Goal: Check status: Check status

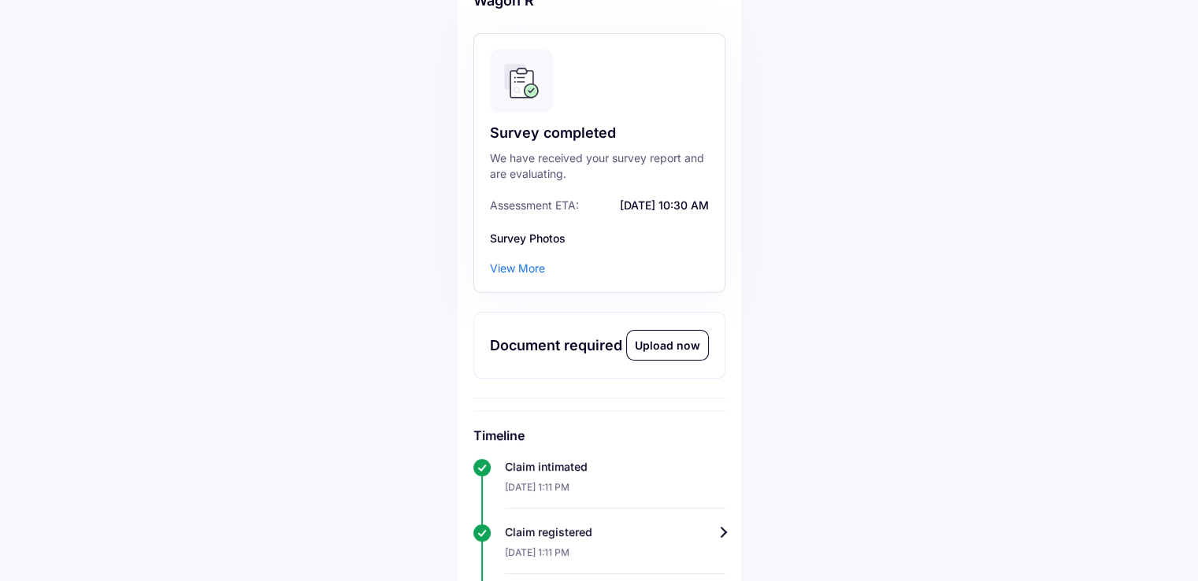
scroll to position [197, 0]
click at [514, 273] on div "View More" at bounding box center [517, 270] width 55 height 16
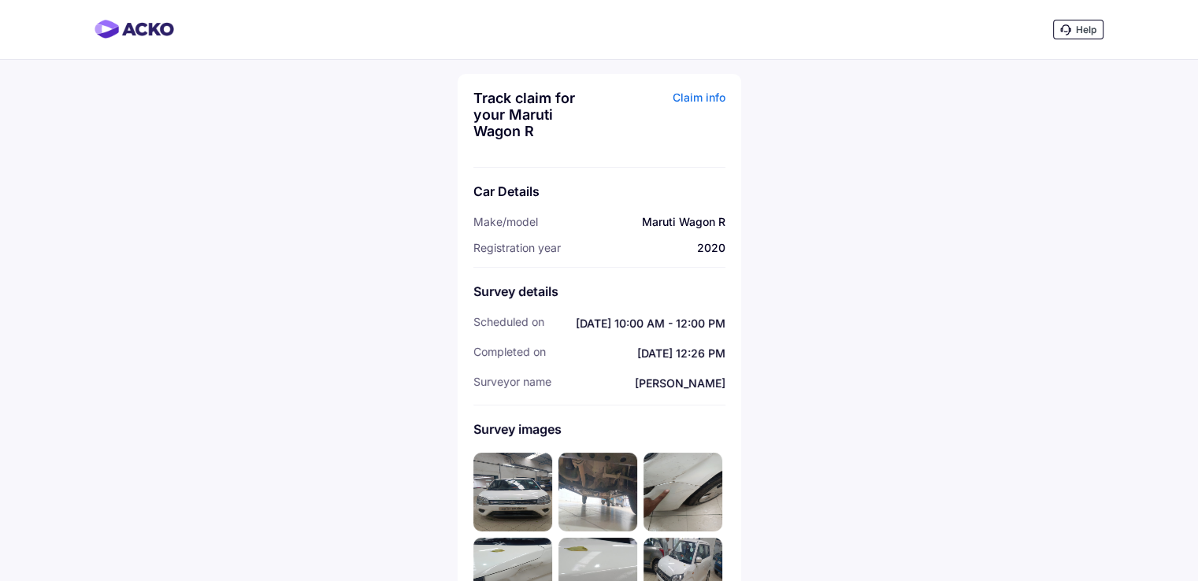
click at [705, 98] on div "Claim info" at bounding box center [664, 120] width 122 height 61
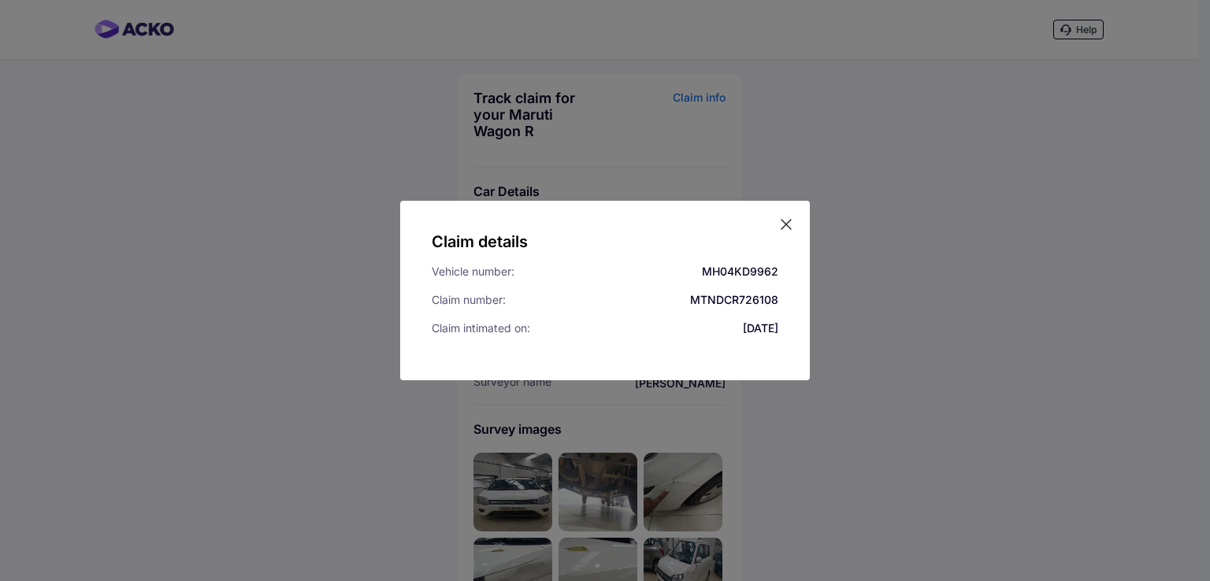
click at [777, 230] on div "Claim details Vehicle number: MH04KD9962 Claim number: MTNDCR726108 Claim intim…" at bounding box center [605, 291] width 410 height 180
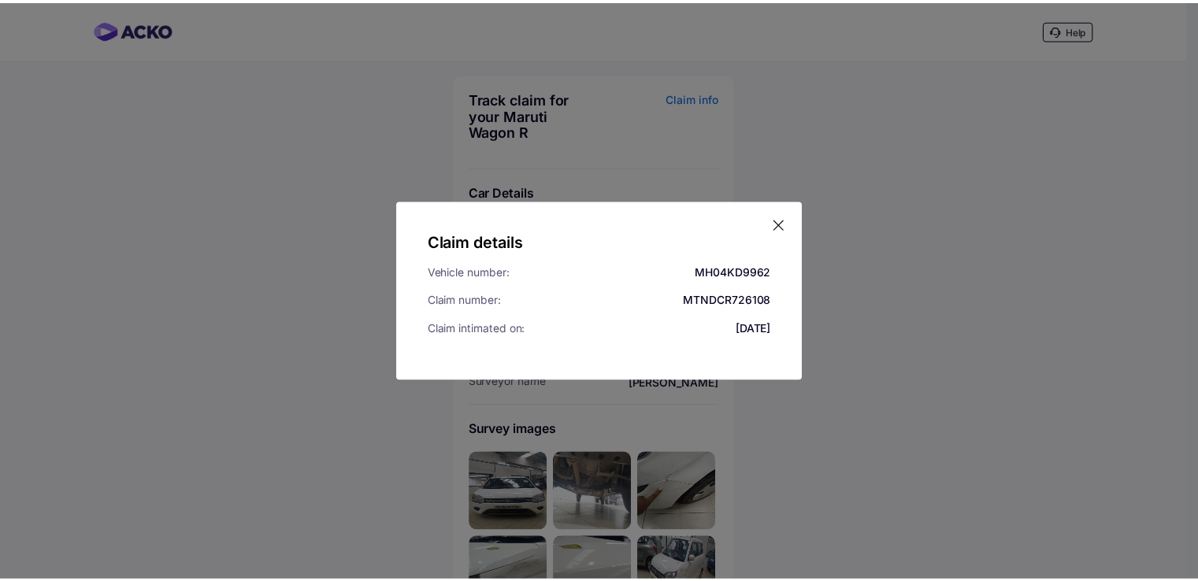
scroll to position [197, 0]
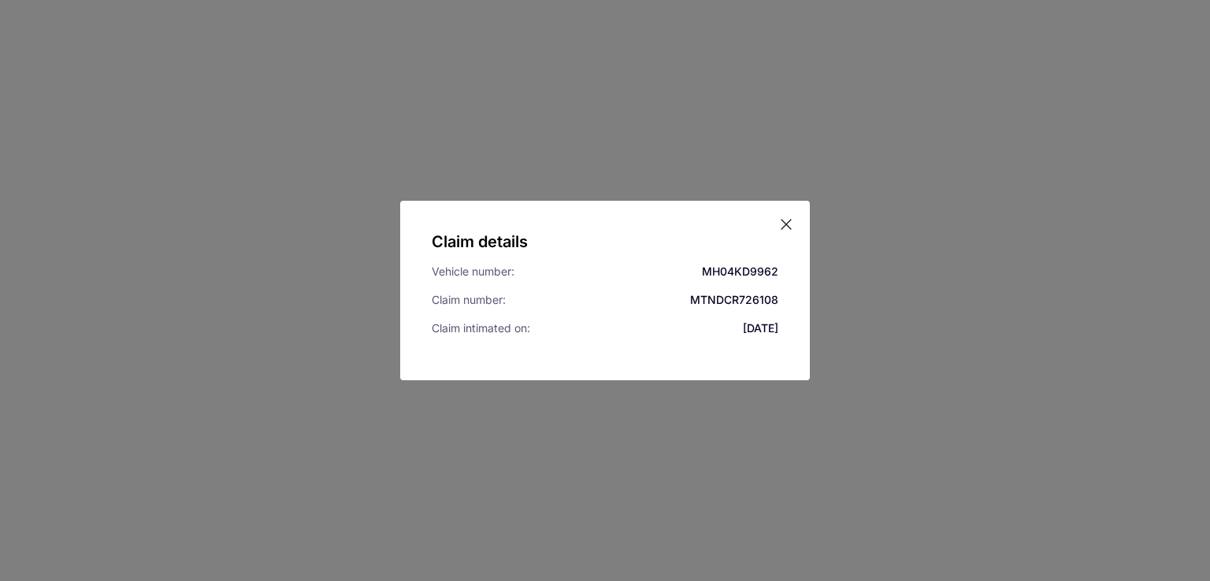
click at [788, 223] on icon at bounding box center [786, 225] width 16 height 16
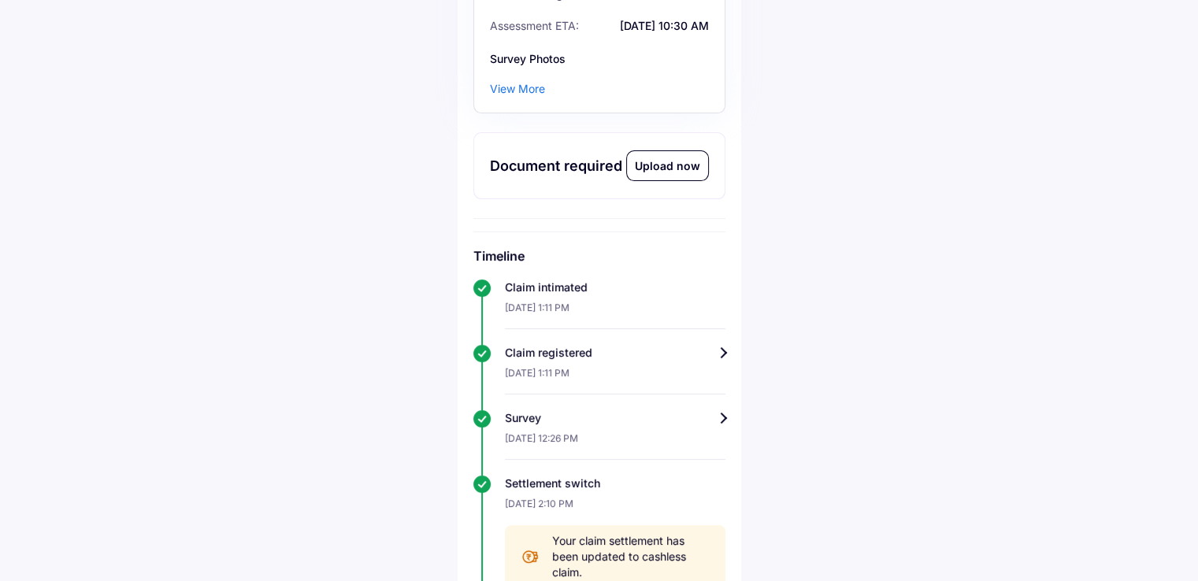
scroll to position [258, 0]
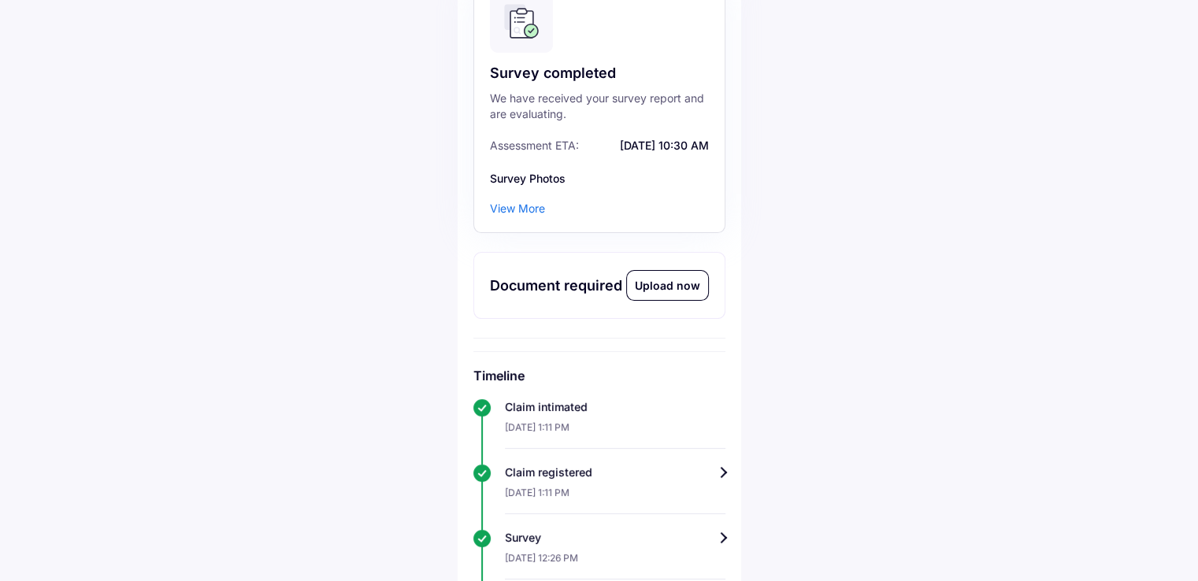
click at [663, 286] on div "Upload now" at bounding box center [667, 285] width 81 height 29
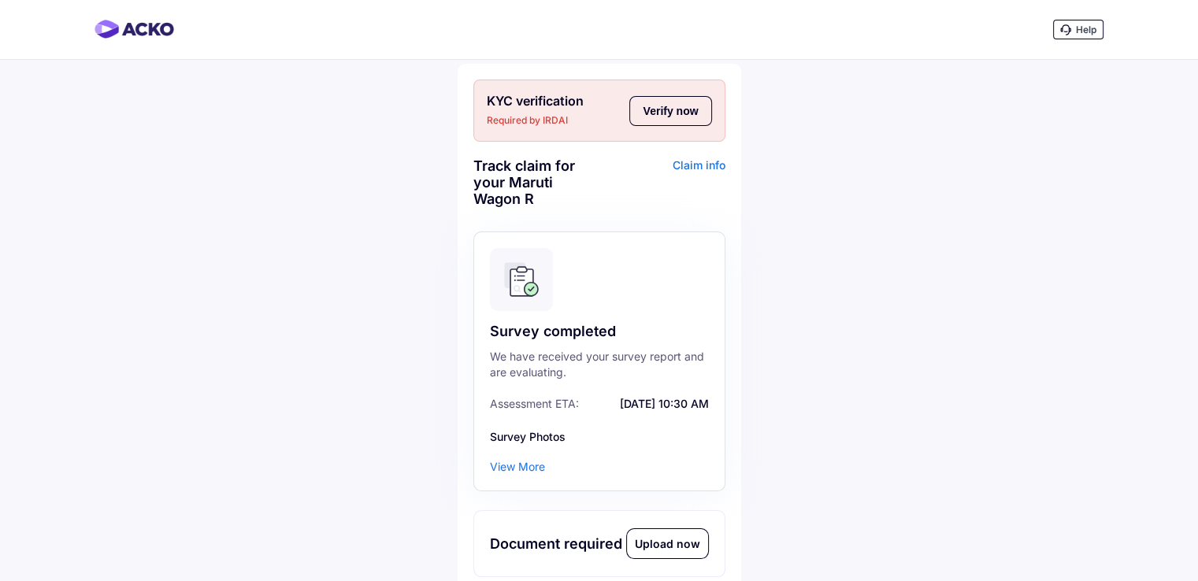
scroll to position [1, 0]
